Goal: Transaction & Acquisition: Purchase product/service

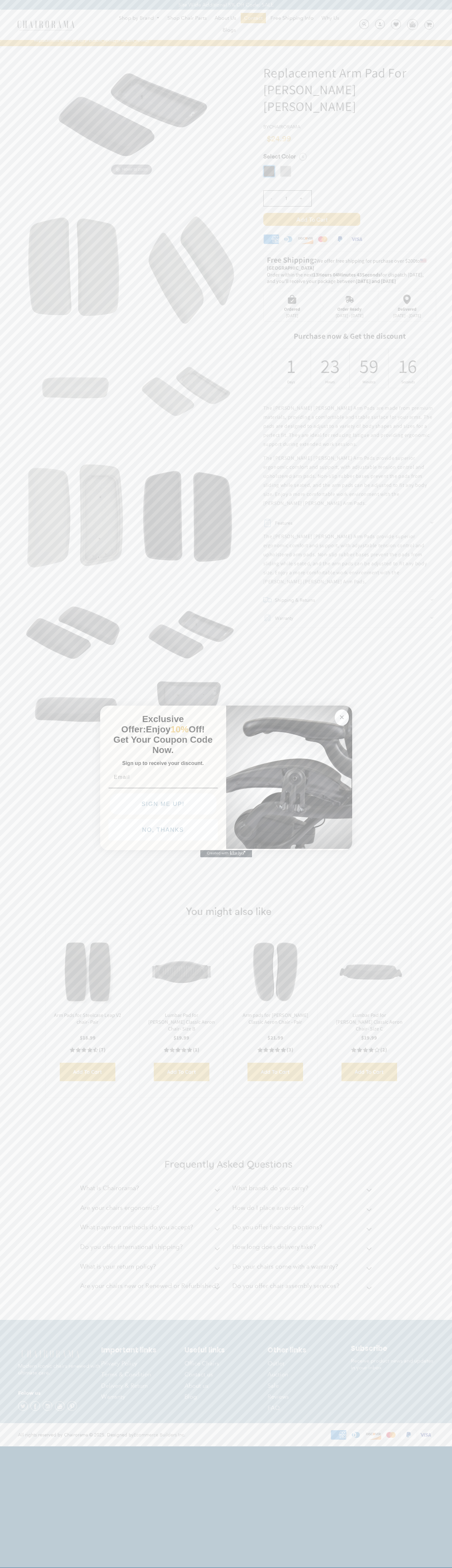
click at [342, 716] on icon "Close dialog" at bounding box center [341, 717] width 3 height 3
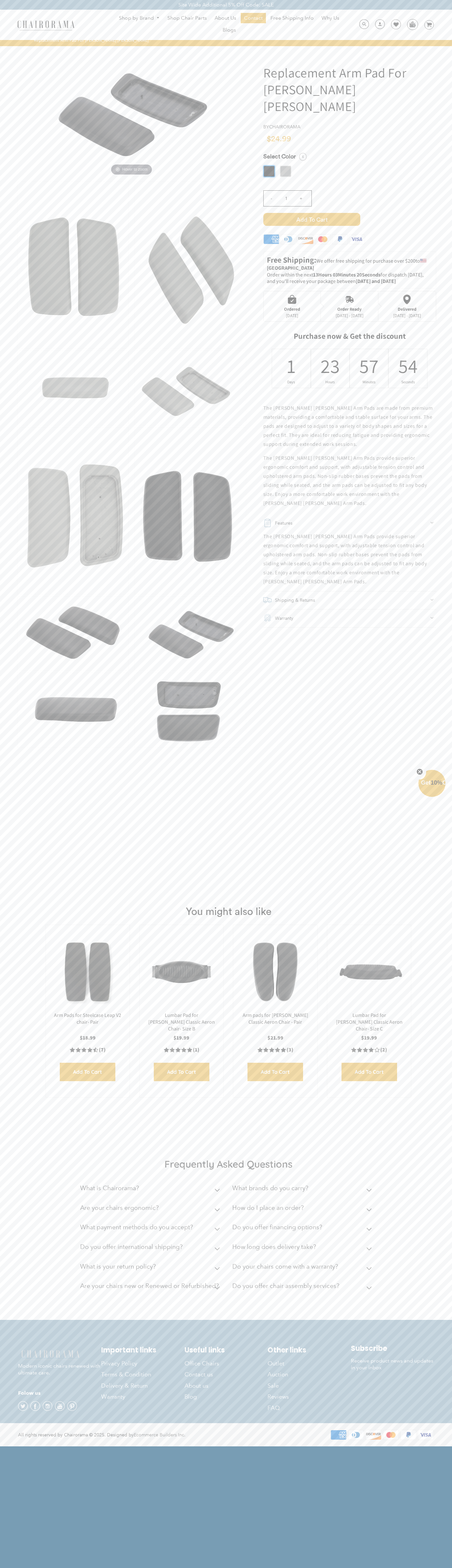
click at [311, 213] on span "Add to Cart" at bounding box center [311, 219] width 97 height 13
click at [412, 24] on img at bounding box center [412, 24] width 10 height 10
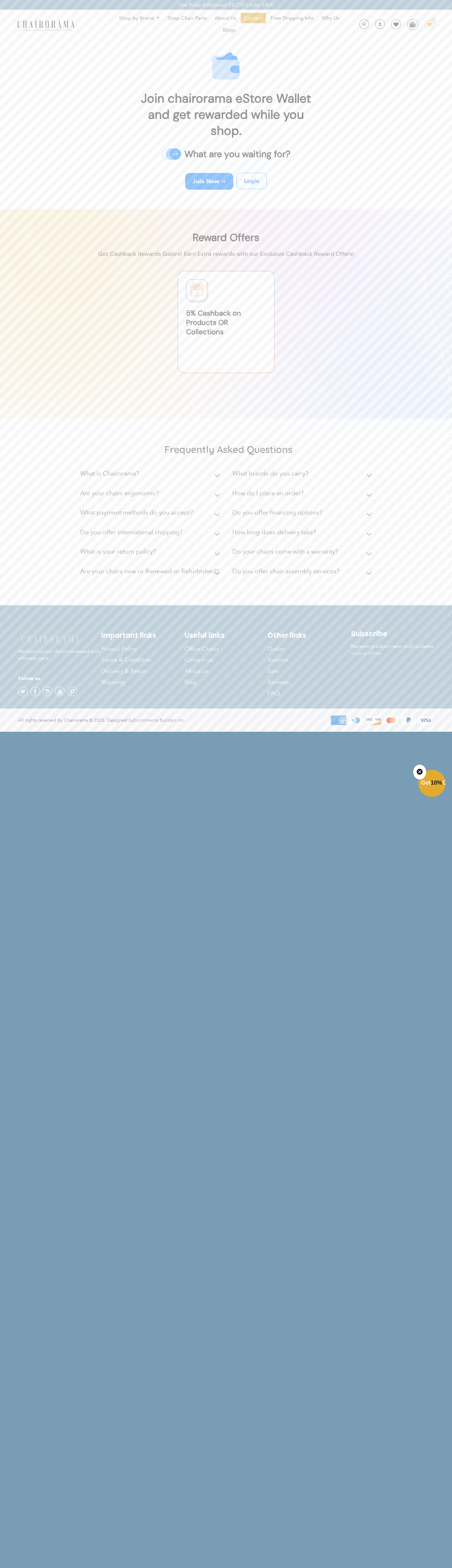
click at [219, 23] on ul "Shop by Brand Haworth Herman Miller Steelcase Knoll Human Scale" at bounding box center [228, 24] width 247 height 24
click at [437, 542] on div "Frequently Asked Questions What is Chairorama? Chairorama is your go-to destina…" at bounding box center [226, 513] width 452 height 184
click at [228, 731] on html "Site Wide Additional 5% Off Code: SALE Site Wide Additional 5% Off Code: SALE S…" at bounding box center [226, 365] width 452 height 731
click at [29, 579] on div "Frequently Asked Questions What is Chairorama? Chairorama is your go-to destina…" at bounding box center [226, 513] width 452 height 184
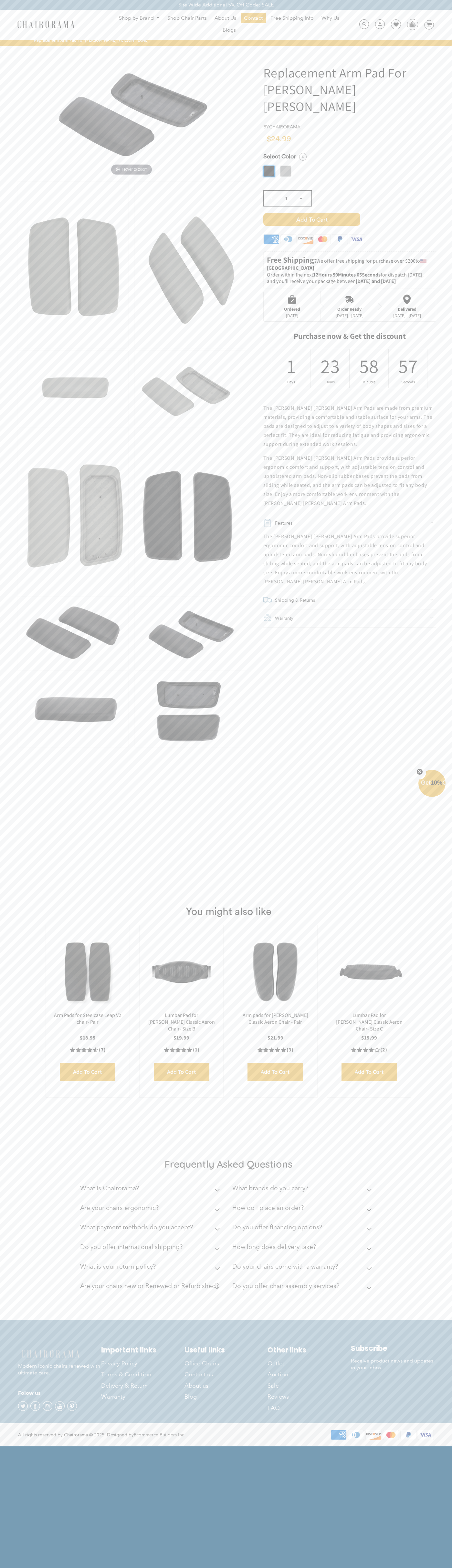
click at [132, 113] on img at bounding box center [132, 113] width 194 height 129
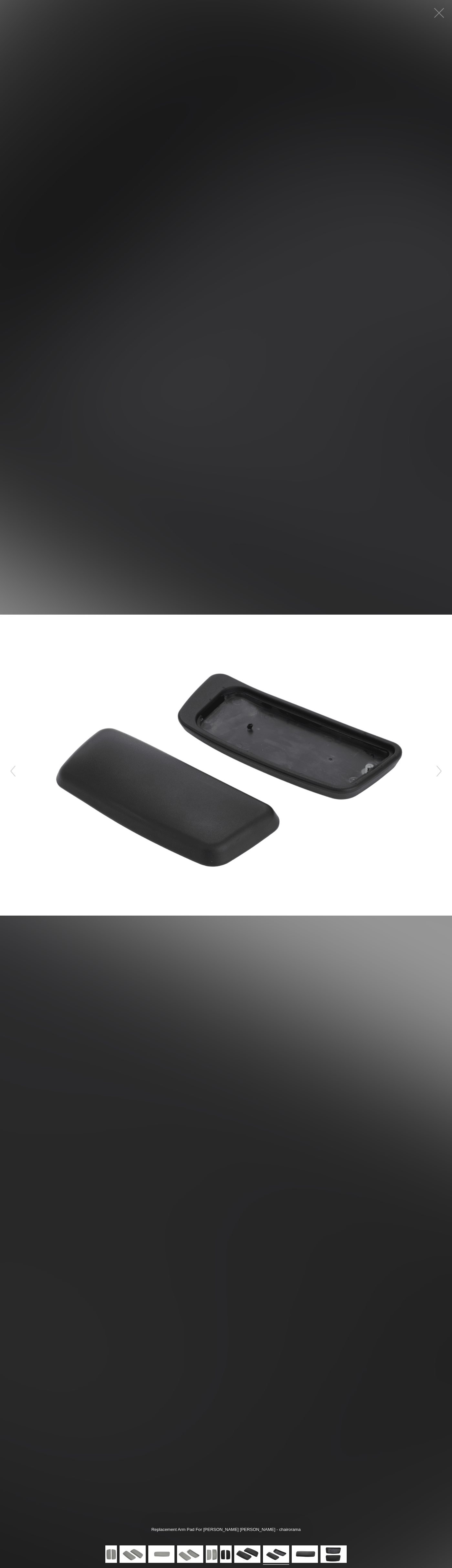
click at [439, 13] on button "button" at bounding box center [439, 13] width 19 height 19
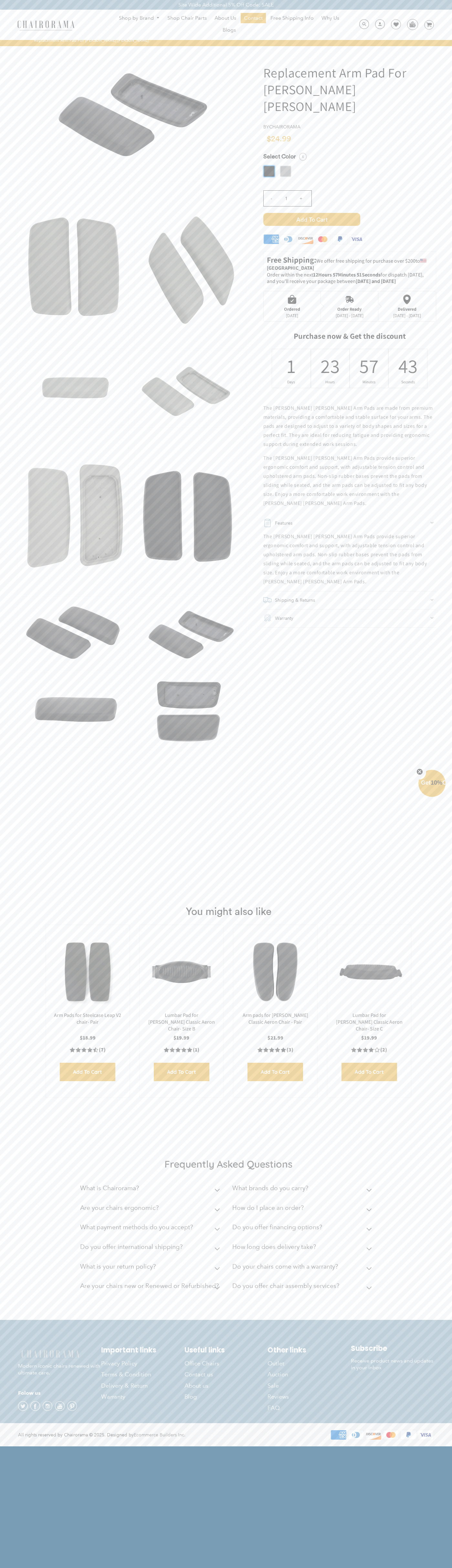
click at [350, 190] on div "- 1 +" at bounding box center [350, 200] width 173 height 26
click at [311, 213] on span "Add to Cart" at bounding box center [311, 219] width 97 height 13
click at [292, 307] on div "Ordered" at bounding box center [292, 309] width 16 height 5
click at [311, 213] on span "Add to Cart" at bounding box center [311, 219] width 97 height 13
click at [412, 24] on img at bounding box center [412, 24] width 10 height 10
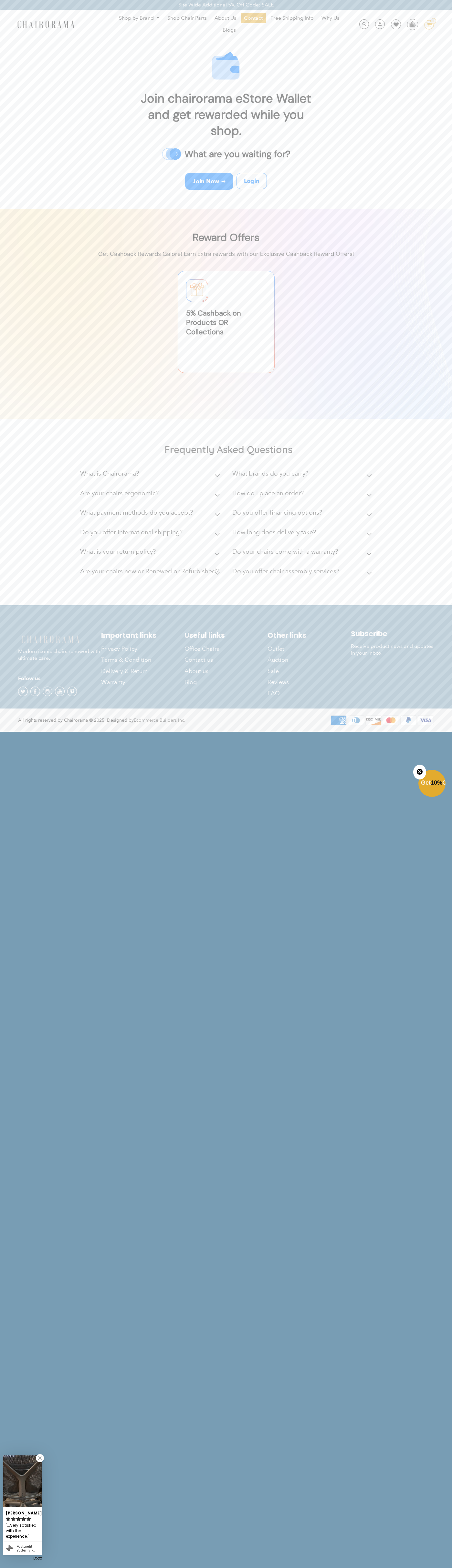
click at [333, 2] on div "Site Wide Additional 5% Off Code: SALE" at bounding box center [226, 5] width 452 height 10
click at [450, 731] on html "Site Wide Additional 5% Off Code: SALE Site Wide Additional 5% Off Code: SALE S…" at bounding box center [226, 365] width 452 height 731
click at [428, 731] on html "Site Wide Additional 5% Off Code: SALE Site Wide Additional 5% Off Code: SALE S…" at bounding box center [226, 365] width 452 height 731
click at [10, 731] on html "Site Wide Additional 5% Off Code: SALE Site Wide Additional 5% Off Code: SALE S…" at bounding box center [226, 365] width 452 height 731
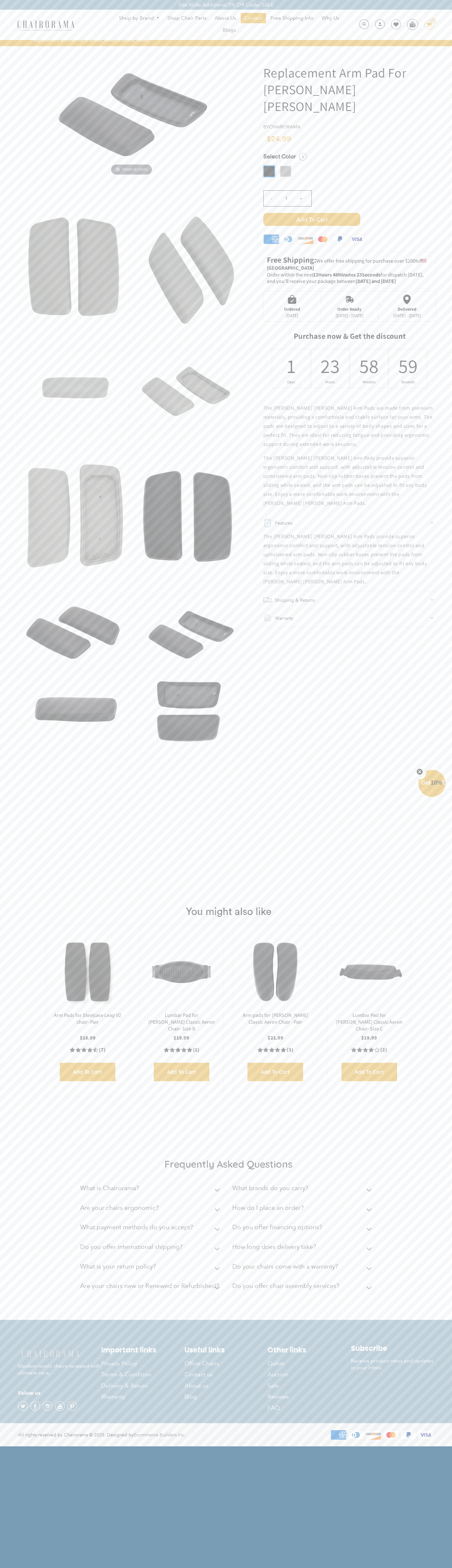
click at [420, 772] on icon "Close teaser" at bounding box center [419, 772] width 2 height 2
